Goal: Check status

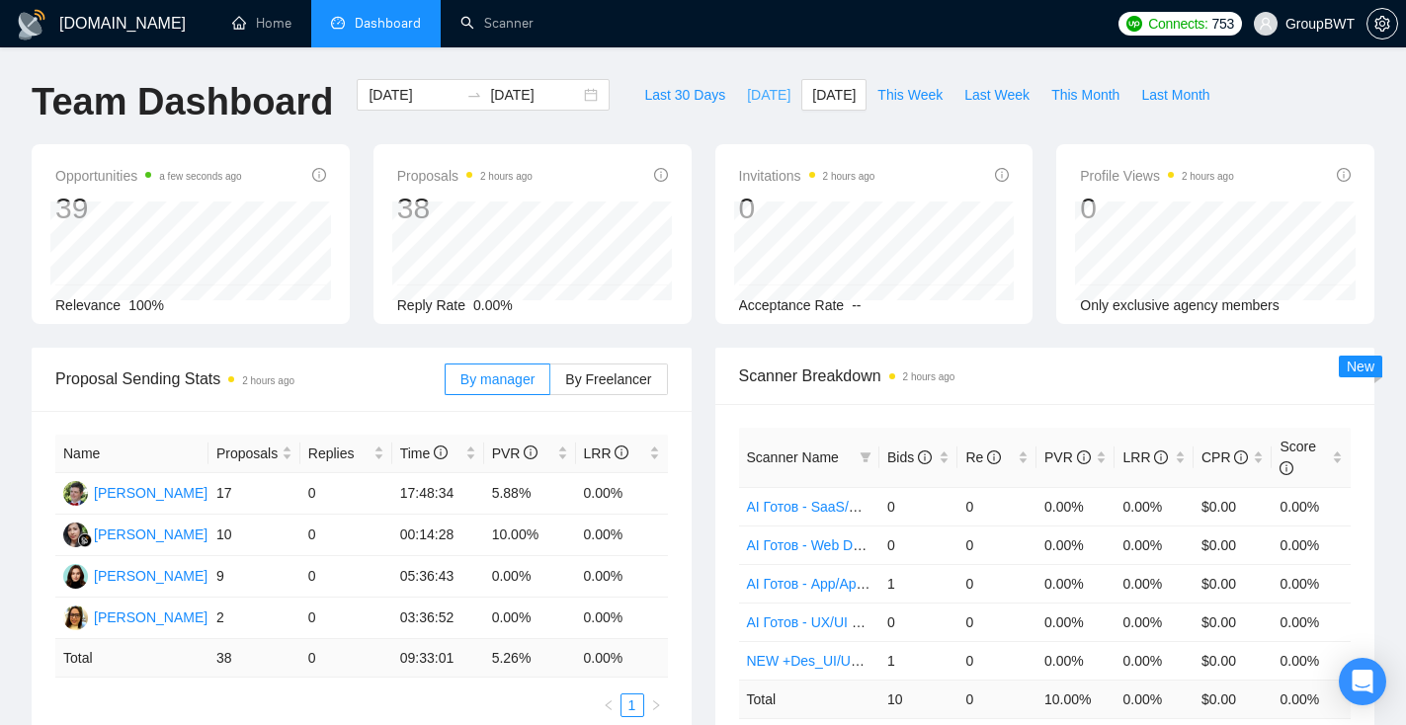
click at [757, 99] on span "[DATE]" at bounding box center [768, 95] width 43 height 22
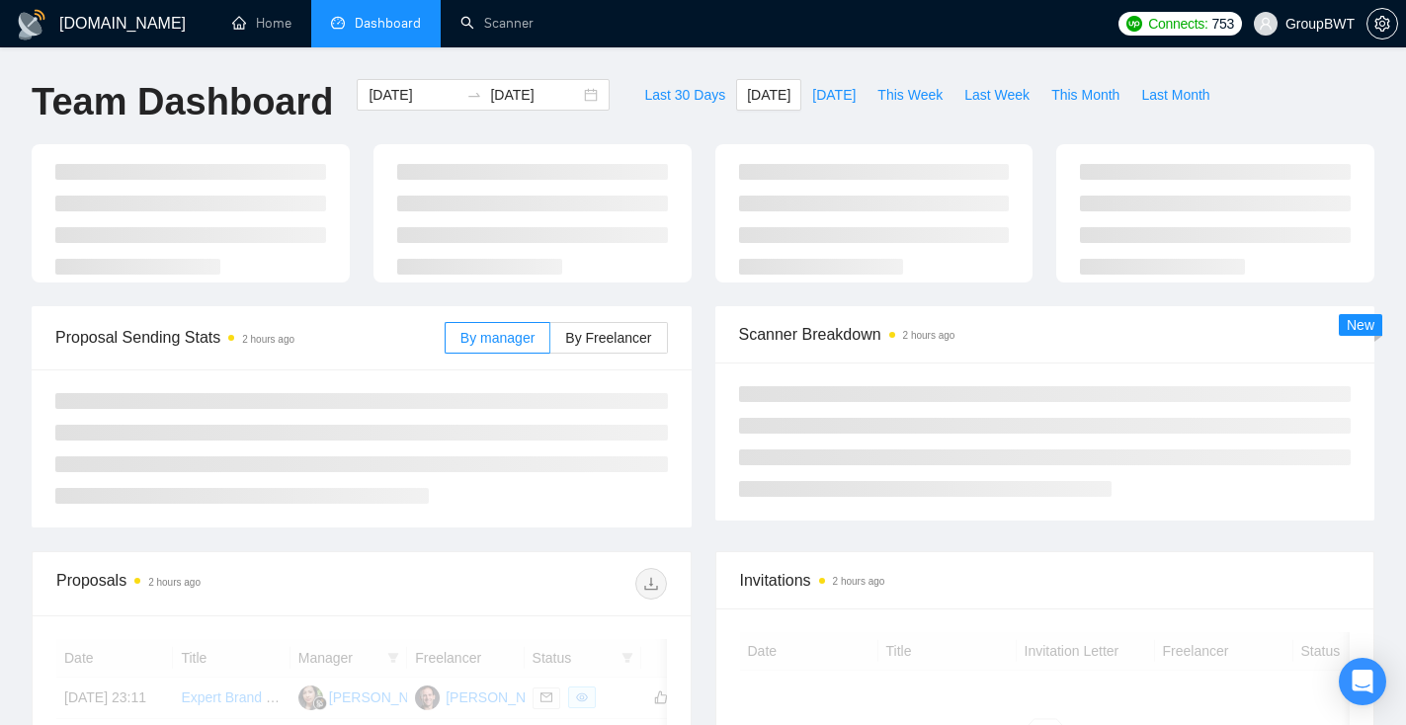
type input "[DATE]"
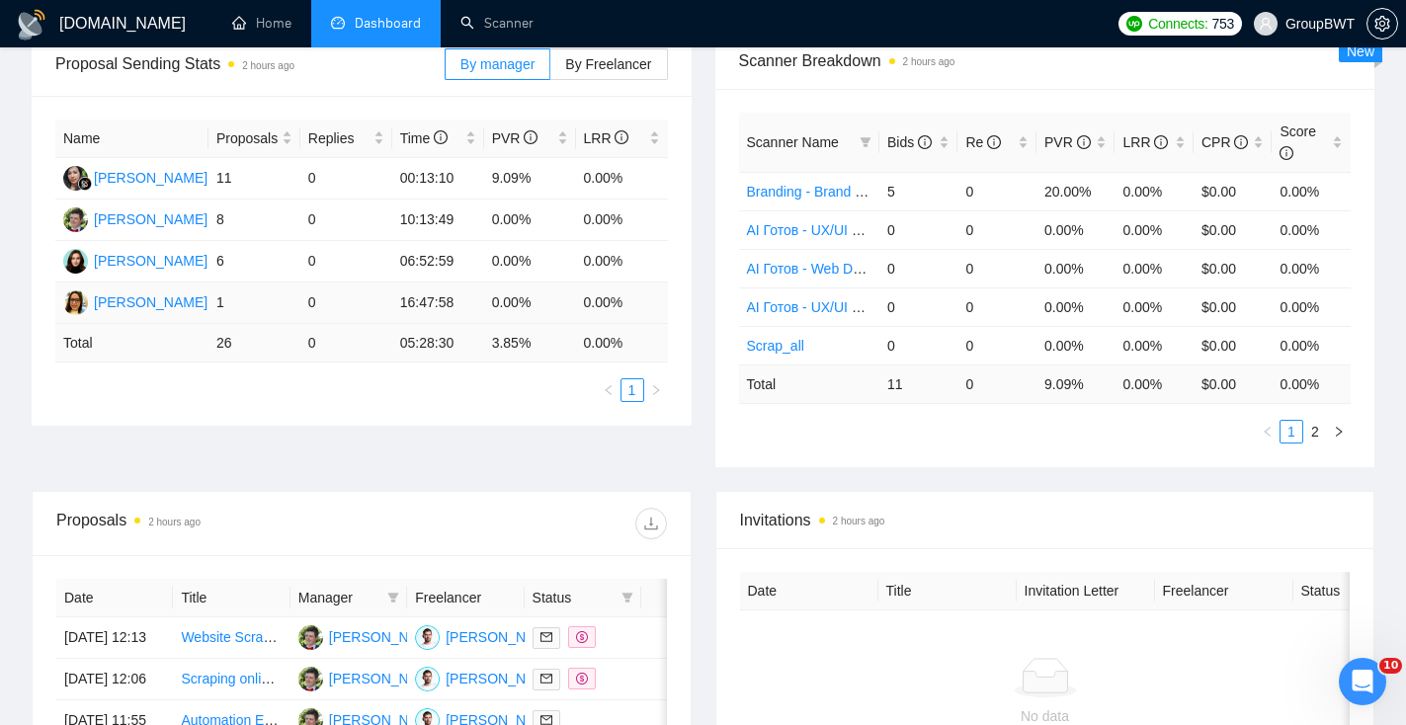
scroll to position [321, 0]
